Goal: Information Seeking & Learning: Learn about a topic

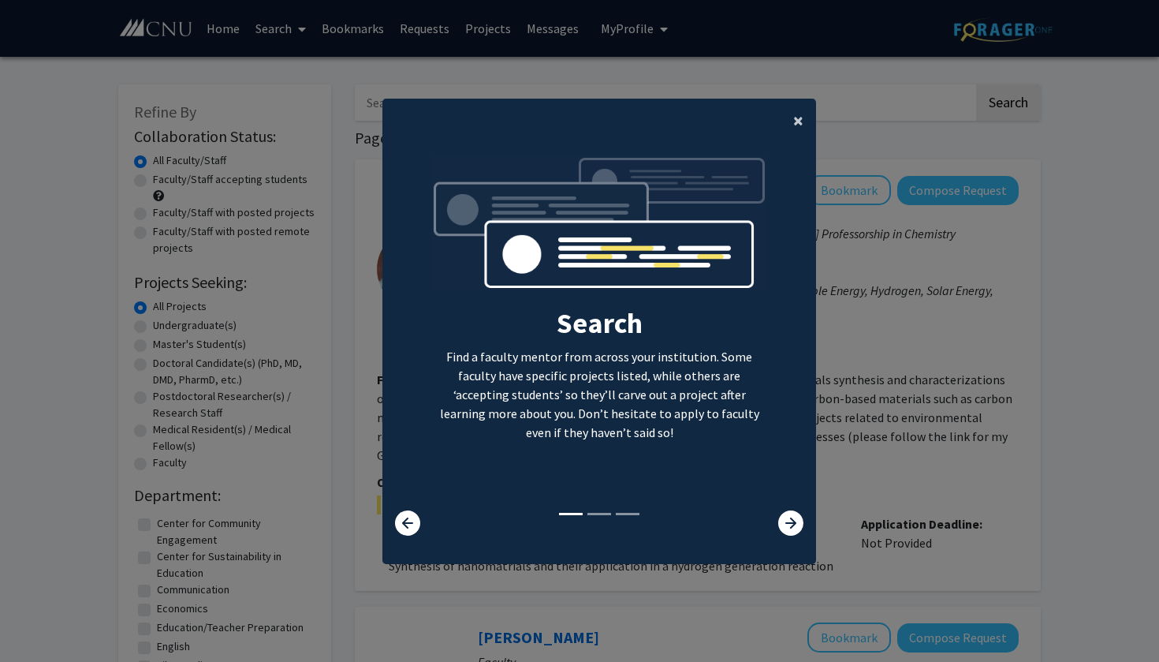
click at [803, 111] on span "×" at bounding box center [798, 120] width 10 height 24
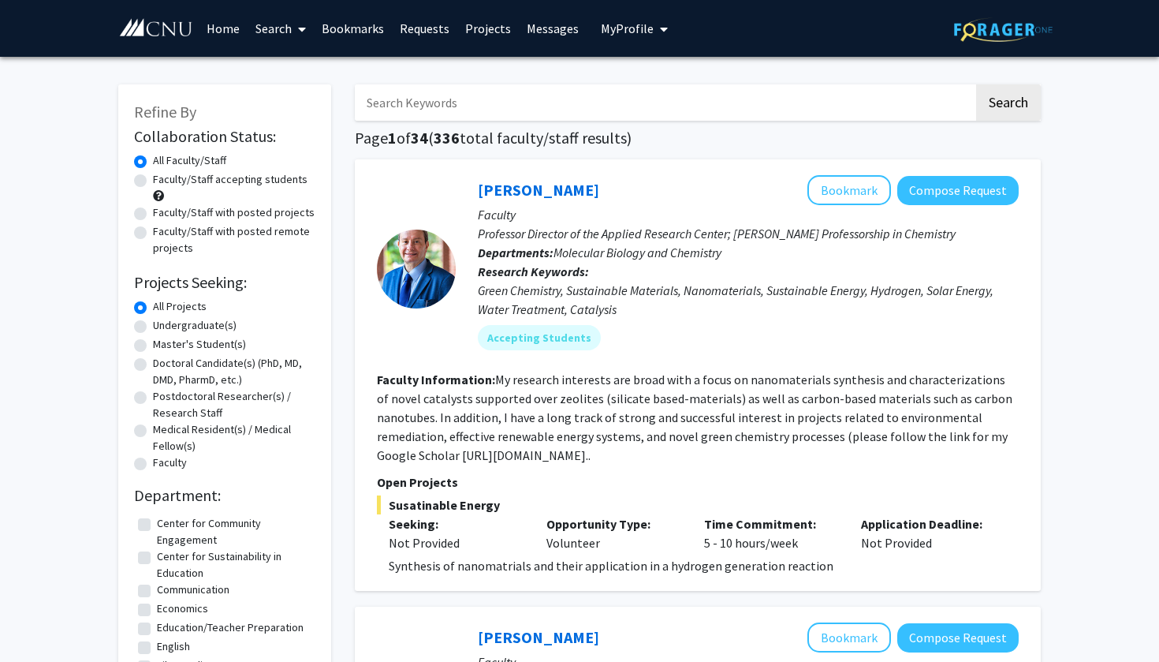
click at [654, 35] on span "My profile dropdown to access profile and logout" at bounding box center [661, 29] width 14 height 55
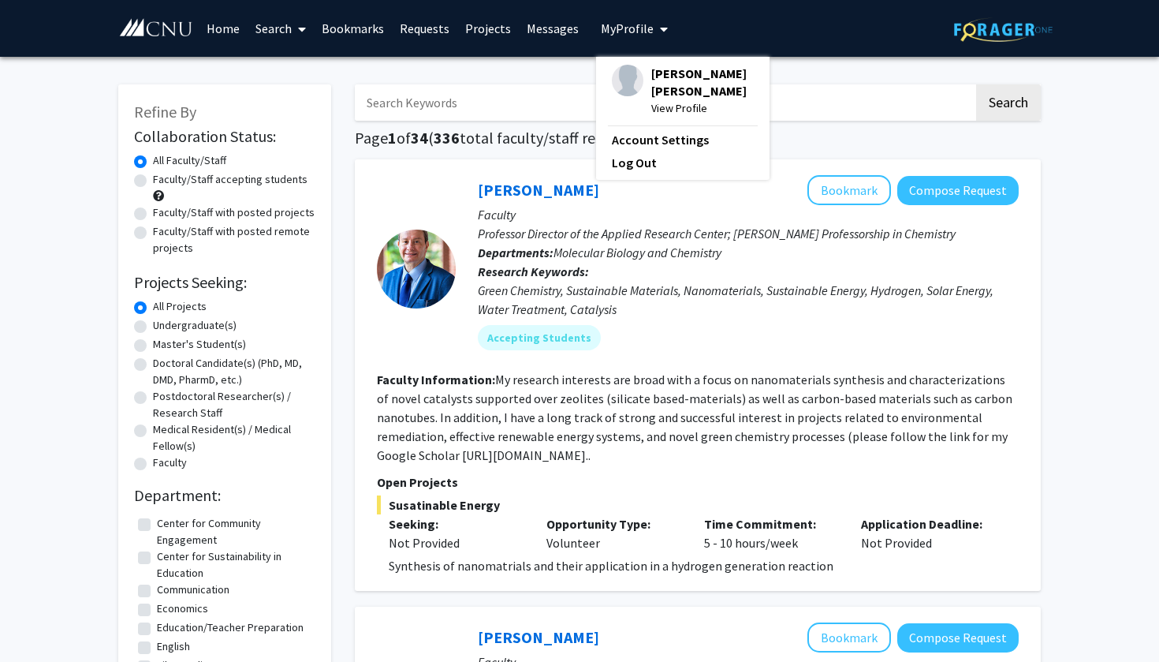
click at [661, 99] on span "View Profile" at bounding box center [702, 107] width 102 height 17
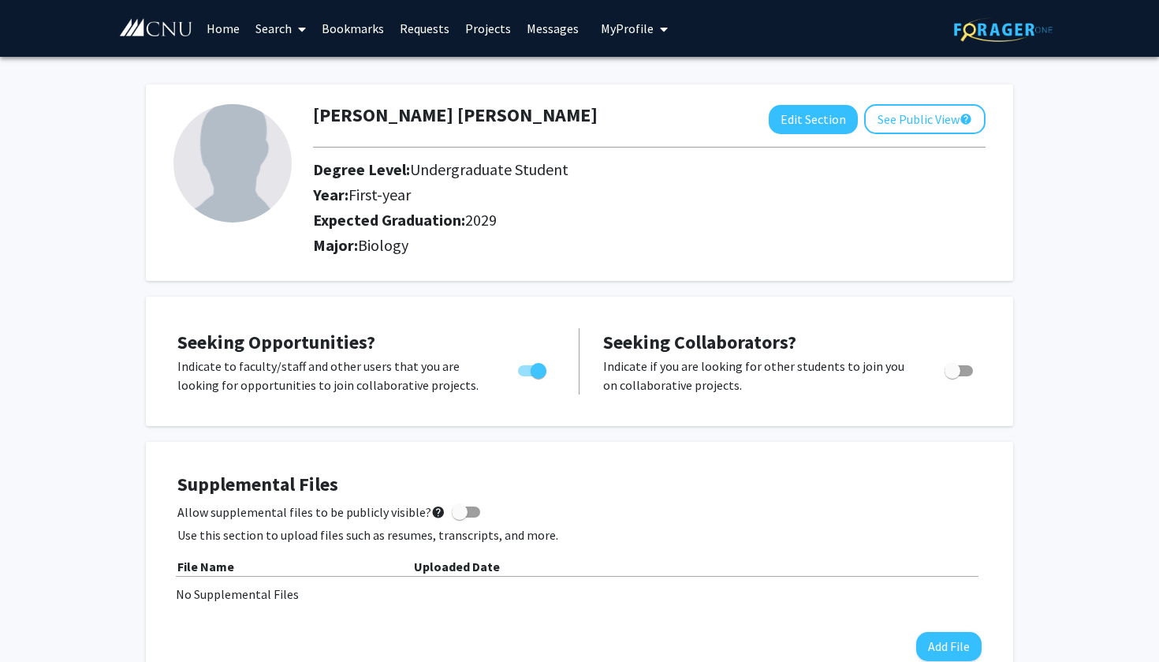
click at [283, 28] on link "Search" at bounding box center [281, 28] width 66 height 55
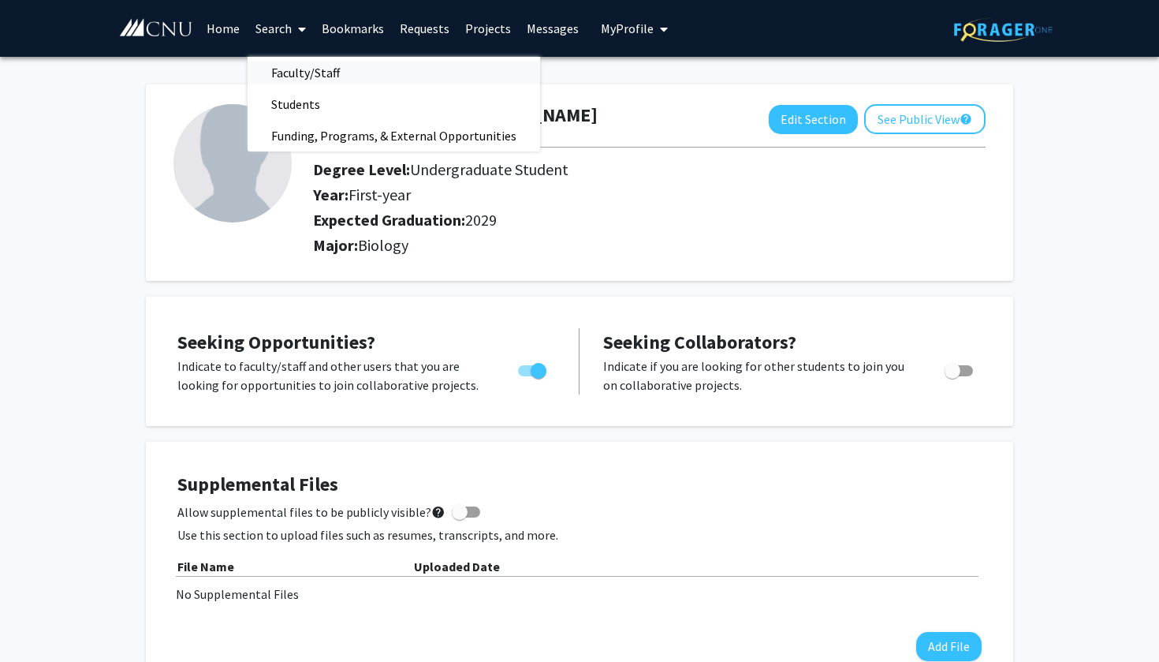
click at [309, 70] on span "Faculty/Staff" at bounding box center [306, 73] width 116 height 32
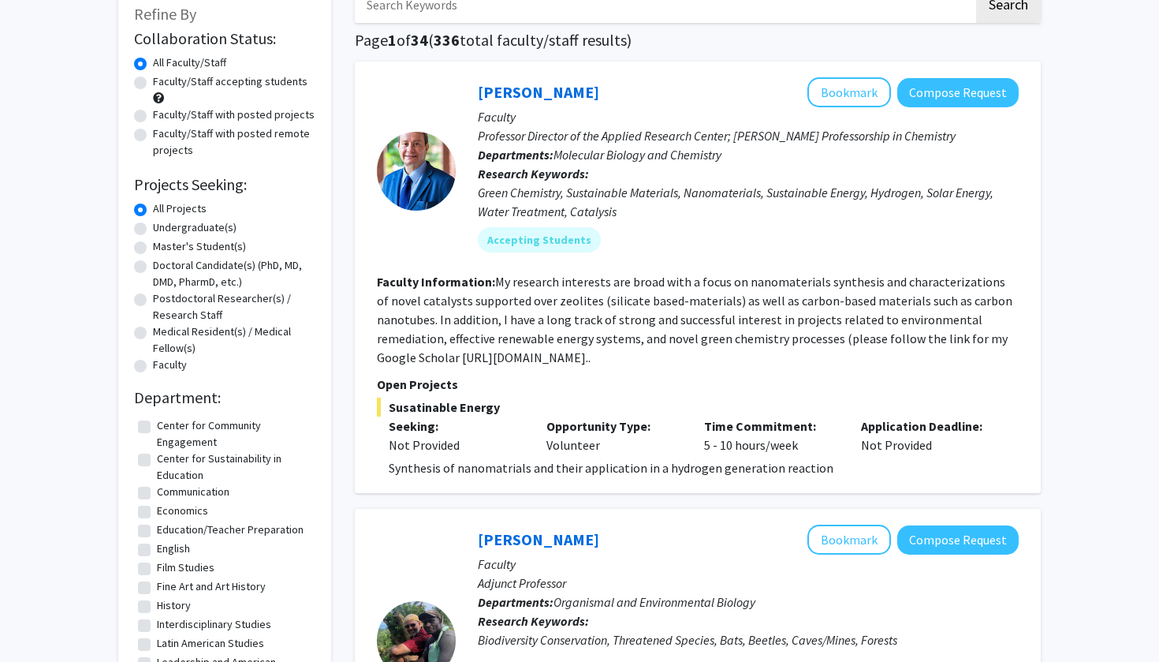
scroll to position [100, 0]
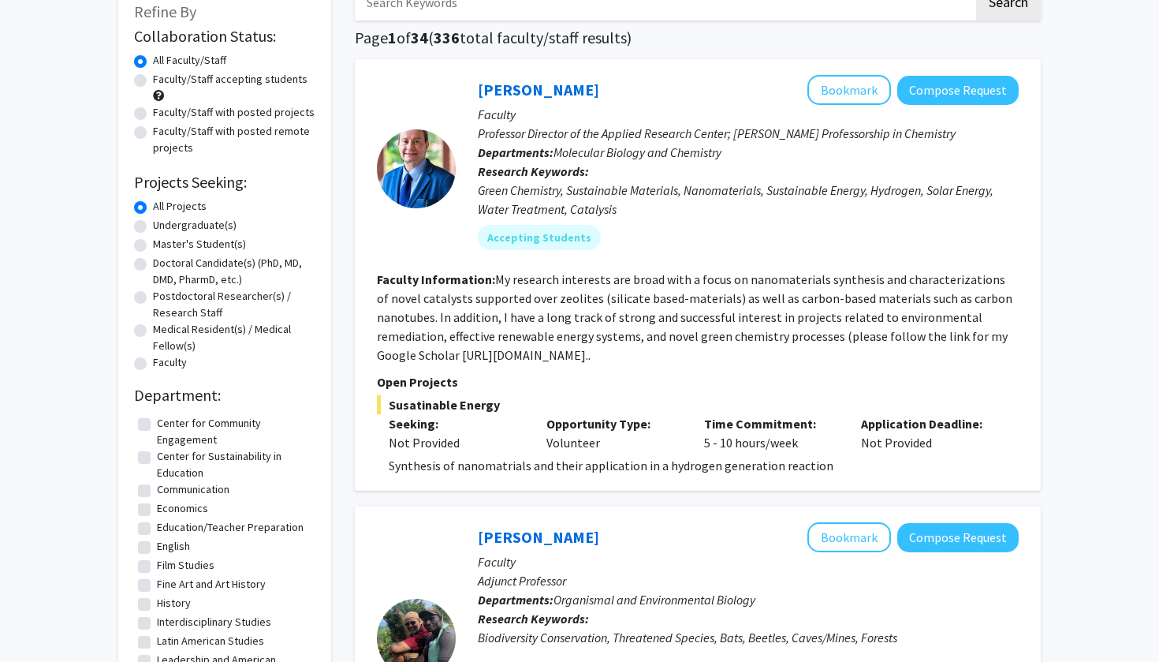
click at [217, 228] on label "Undergraduate(s)" at bounding box center [195, 225] width 84 height 17
click at [163, 227] on input "Undergraduate(s)" at bounding box center [158, 222] width 10 height 10
radio input "true"
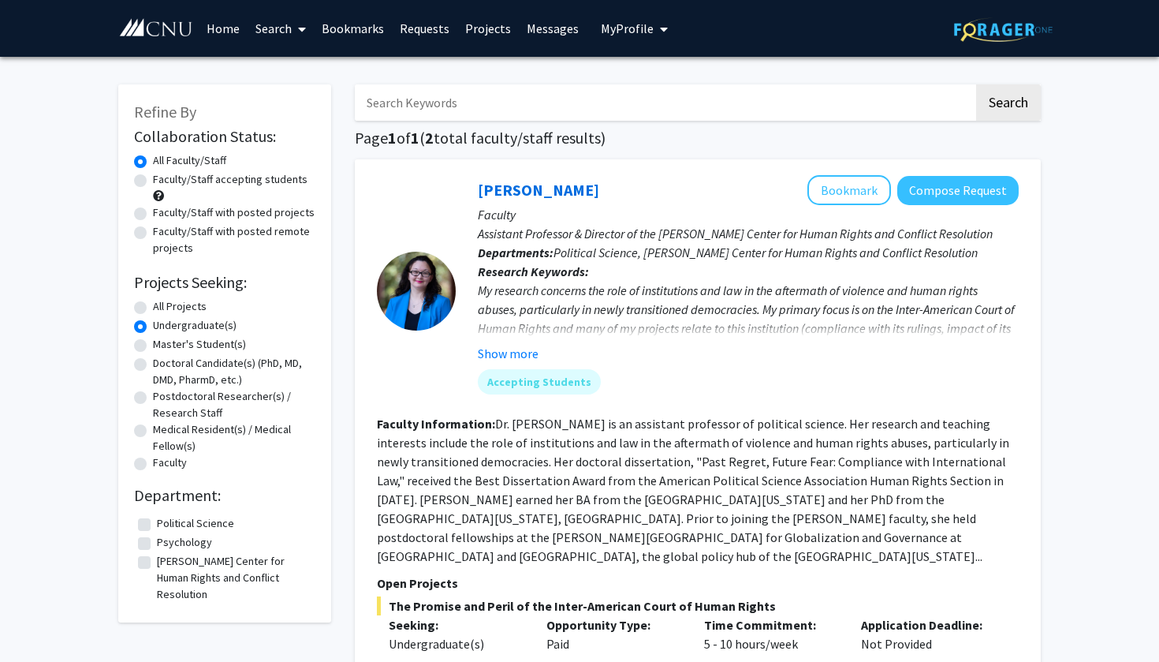
click at [153, 306] on label "All Projects" at bounding box center [180, 306] width 54 height 17
click at [153, 306] on input "All Projects" at bounding box center [158, 303] width 10 height 10
radio input "true"
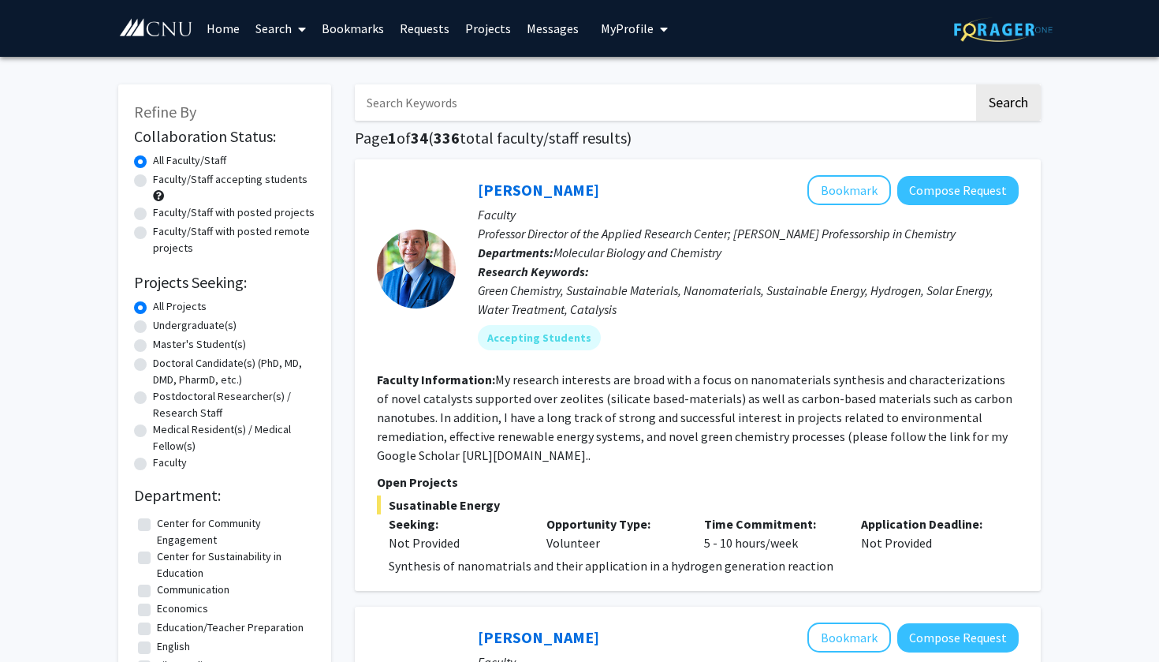
click at [203, 182] on label "Faculty/Staff accepting students" at bounding box center [230, 179] width 155 height 17
click at [163, 181] on input "Faculty/Staff accepting students" at bounding box center [158, 176] width 10 height 10
radio input "true"
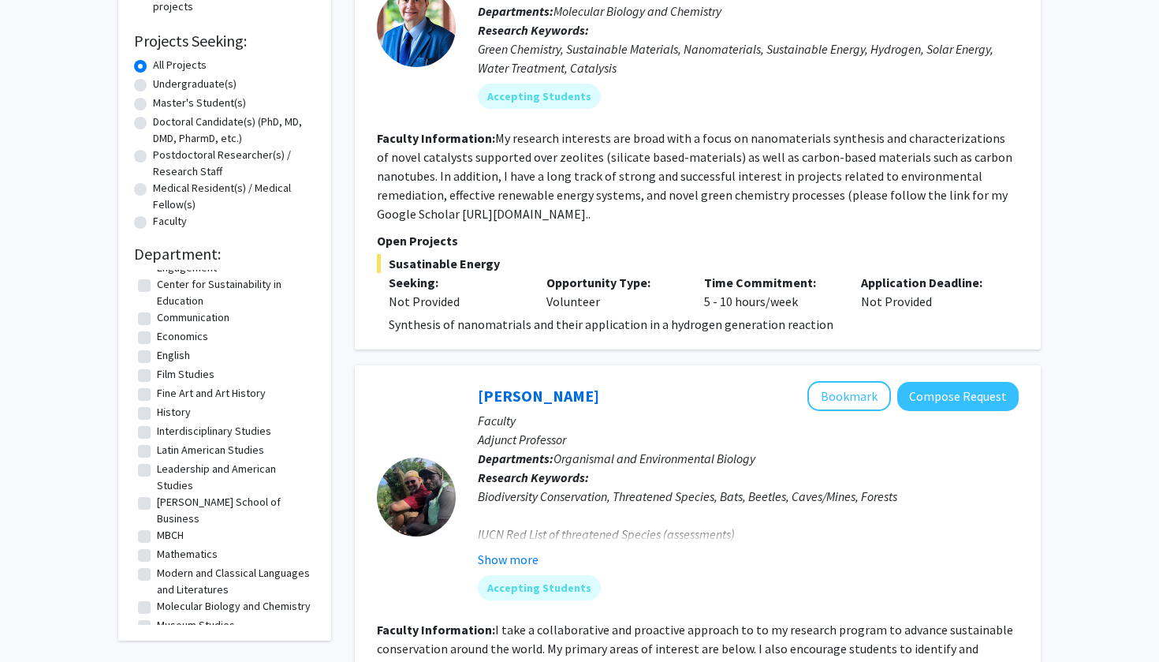
scroll to position [32, 0]
click at [157, 597] on label "Molecular Biology and Chemistry" at bounding box center [234, 605] width 154 height 17
click at [157, 597] on input "Molecular Biology and Chemistry" at bounding box center [162, 602] width 10 height 10
checkbox input "true"
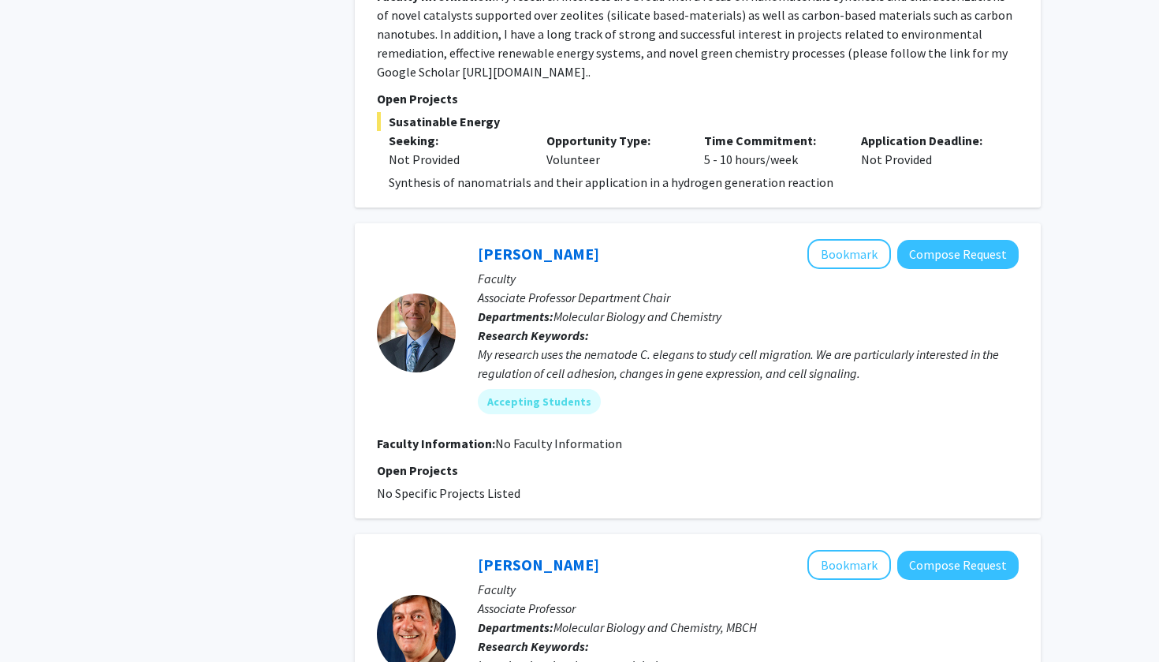
scroll to position [797, 0]
